Goal: Task Accomplishment & Management: Manage account settings

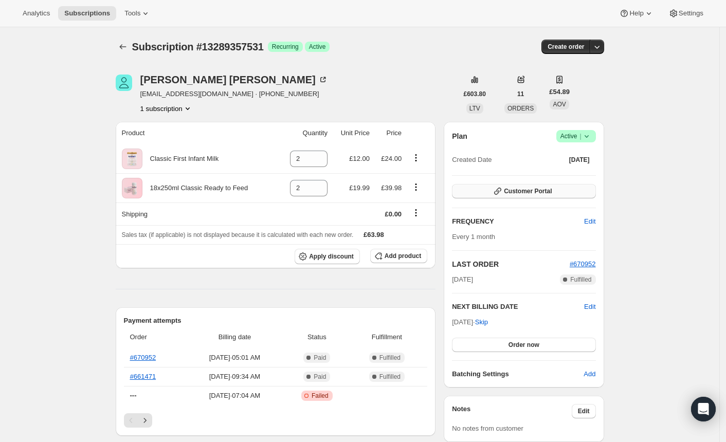
click at [525, 192] on span "Customer Portal" at bounding box center [528, 191] width 48 height 8
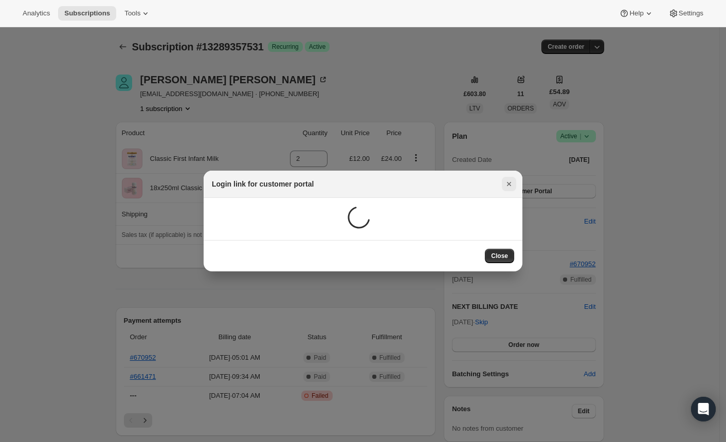
click at [511, 183] on icon "Close" at bounding box center [509, 184] width 10 height 10
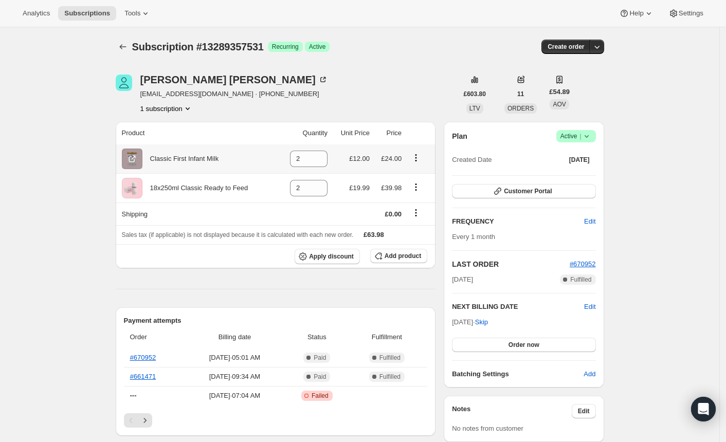
click at [421, 156] on icon "Product actions" at bounding box center [416, 158] width 10 height 10
click at [413, 177] on span "Remove" at bounding box center [411, 177] width 25 height 8
type input "0"
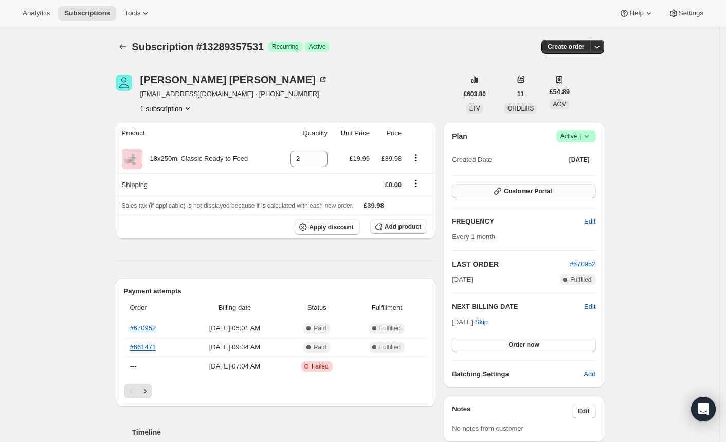
click at [517, 186] on button "Customer Portal" at bounding box center [523, 191] width 143 height 14
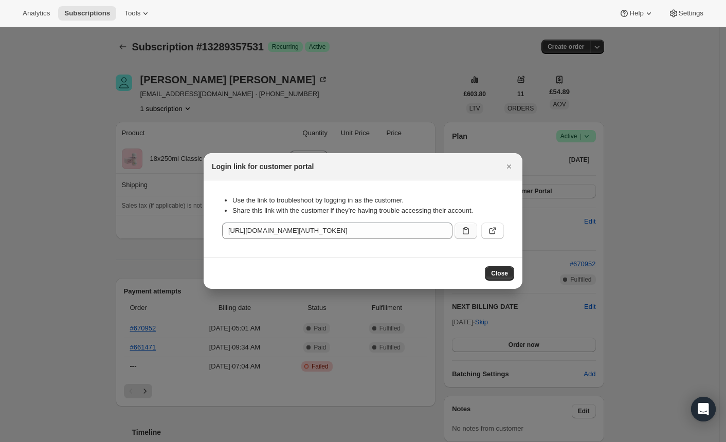
click at [468, 231] on icon ":re5:" at bounding box center [465, 230] width 6 height 7
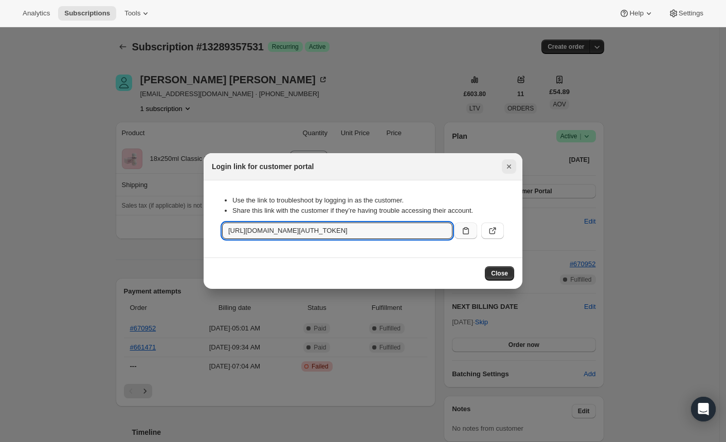
click at [513, 164] on icon "Close" at bounding box center [509, 166] width 10 height 10
